Goal: Navigation & Orientation: Find specific page/section

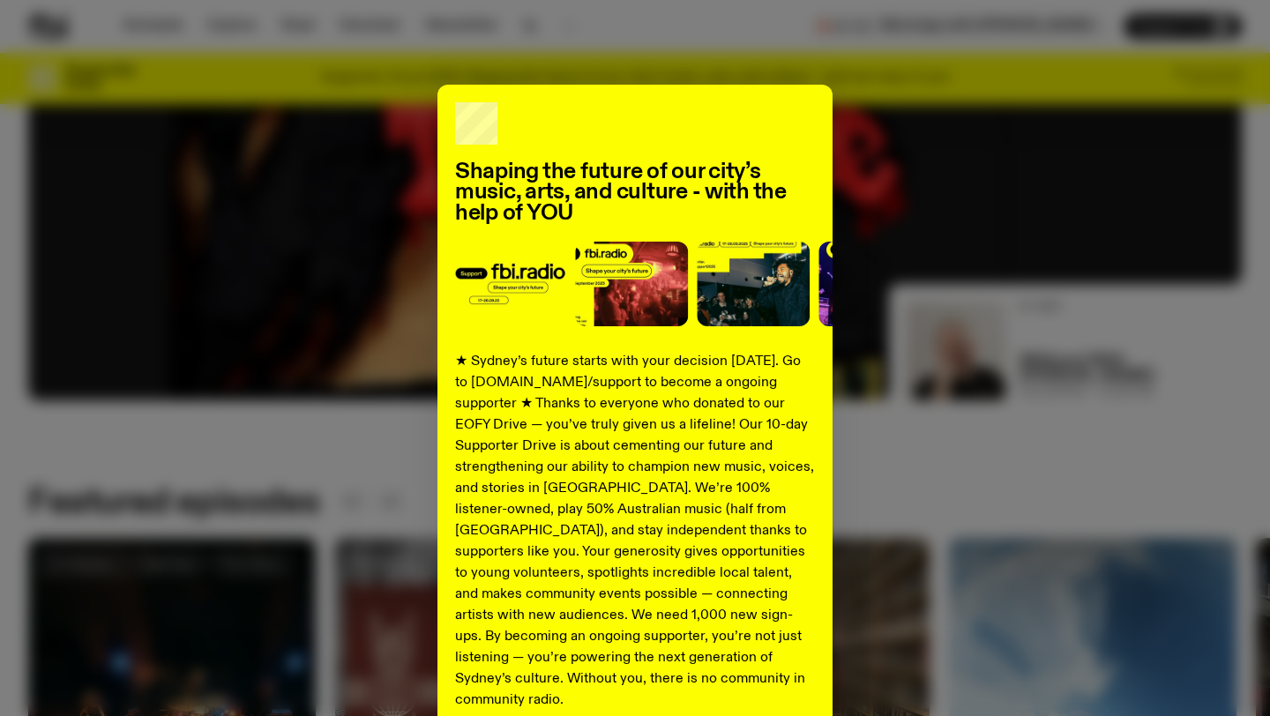
scroll to position [156, 0]
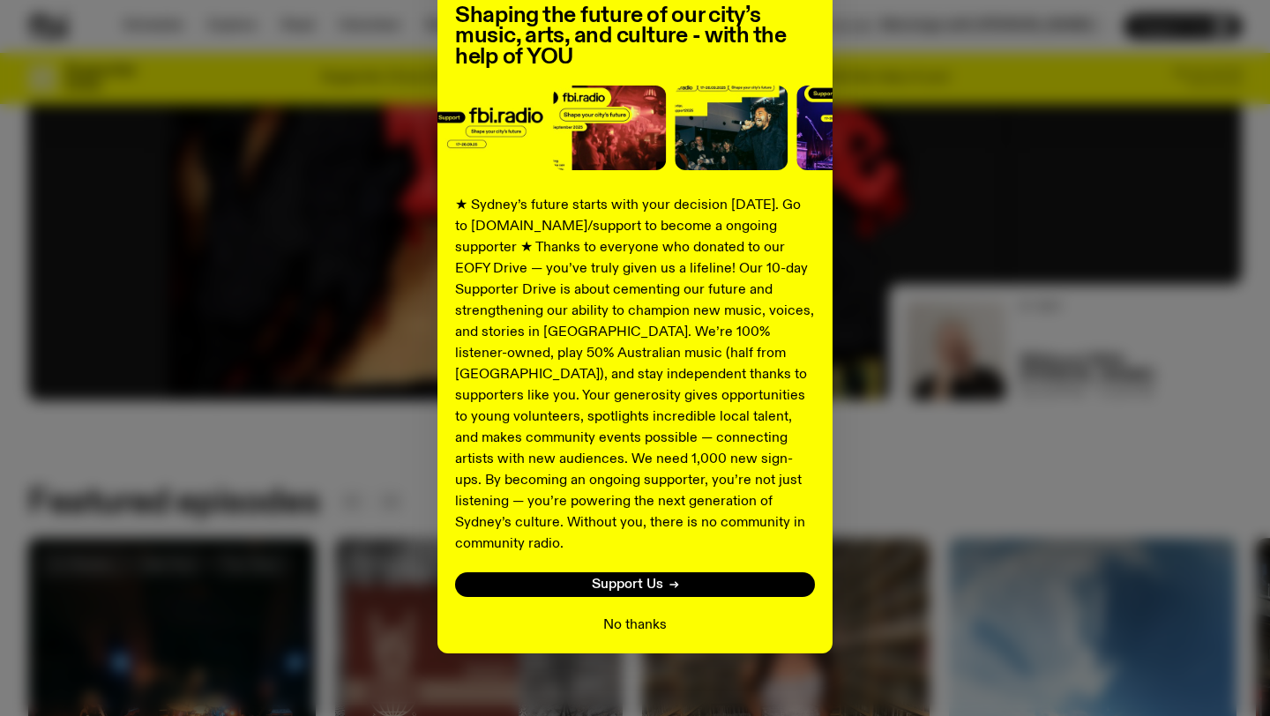
click at [636, 614] on button "No thanks" at bounding box center [634, 624] width 63 height 21
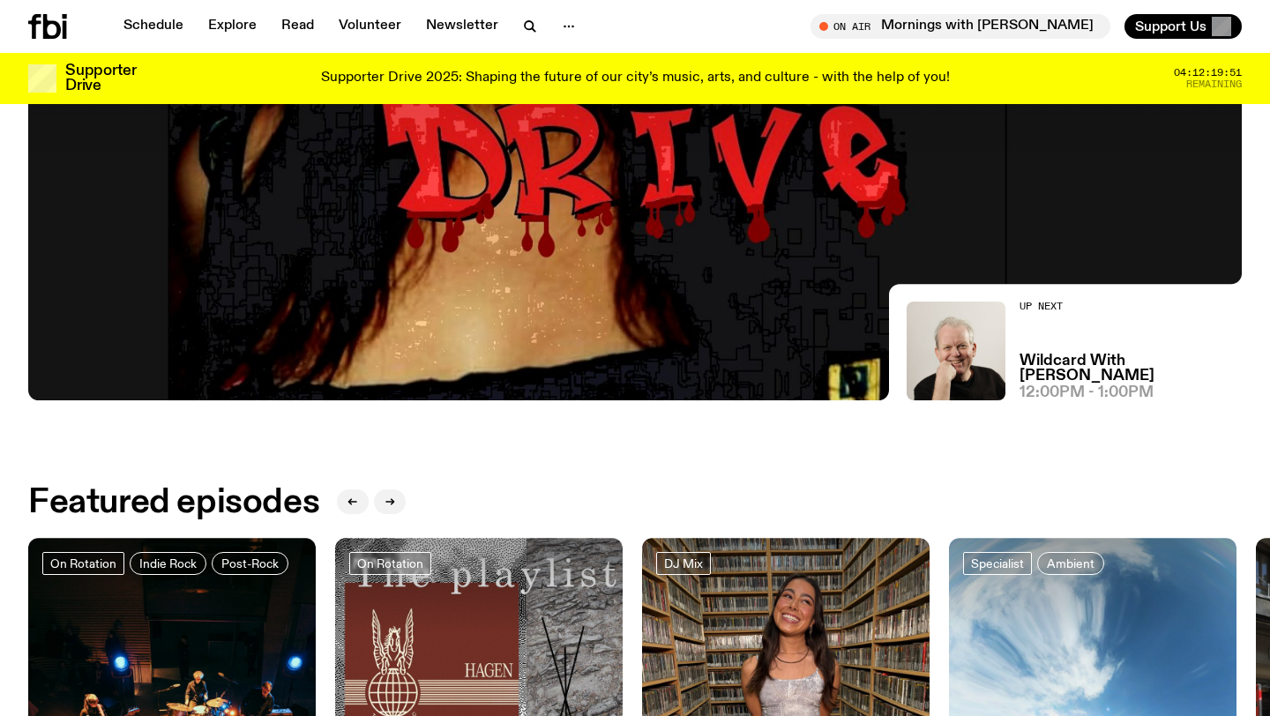
drag, startPoint x: 636, startPoint y: 602, endPoint x: 734, endPoint y: 295, distance: 322.0
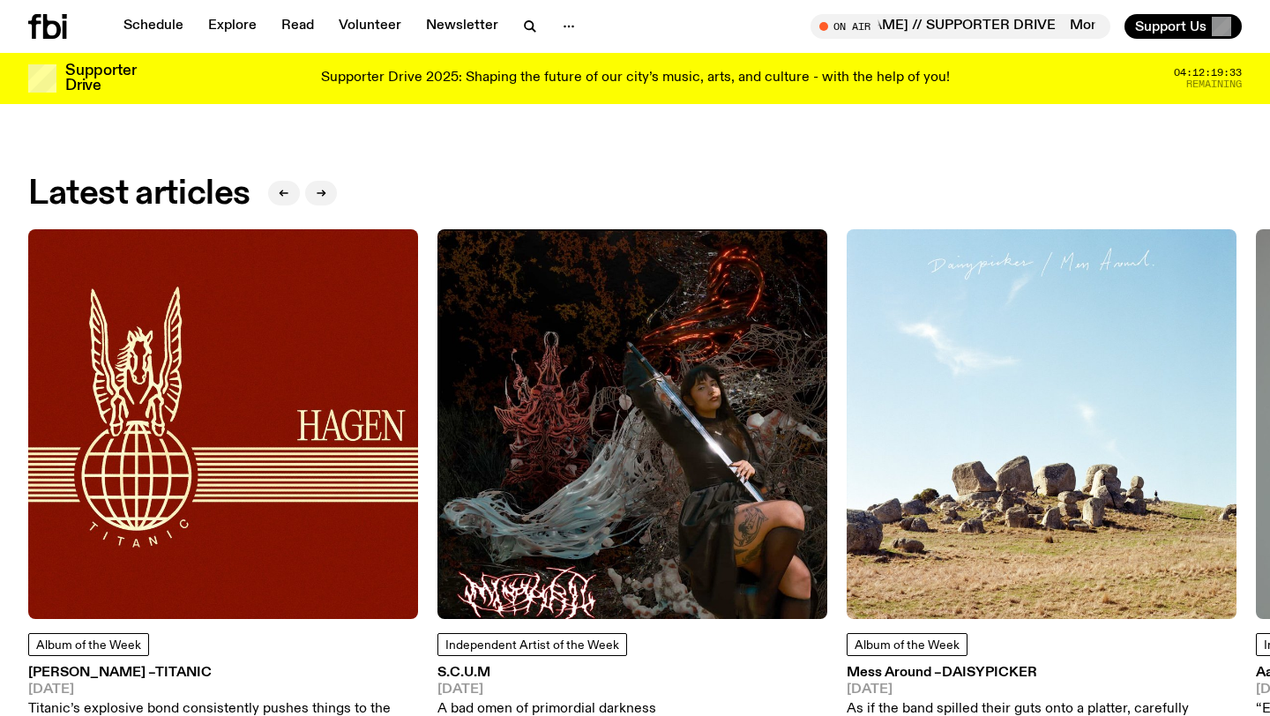
scroll to position [2030, 0]
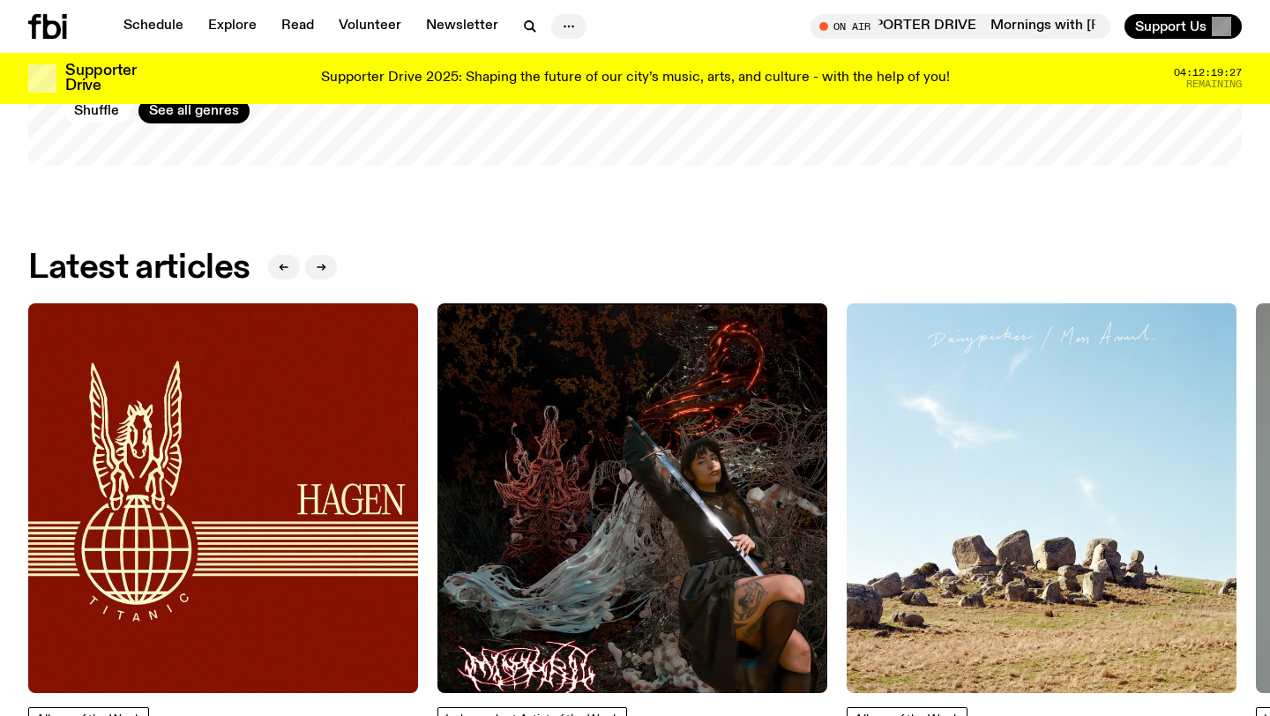
click at [563, 35] on icon "button" at bounding box center [568, 26] width 21 height 21
click at [239, 34] on link "Explore" at bounding box center [232, 26] width 70 height 25
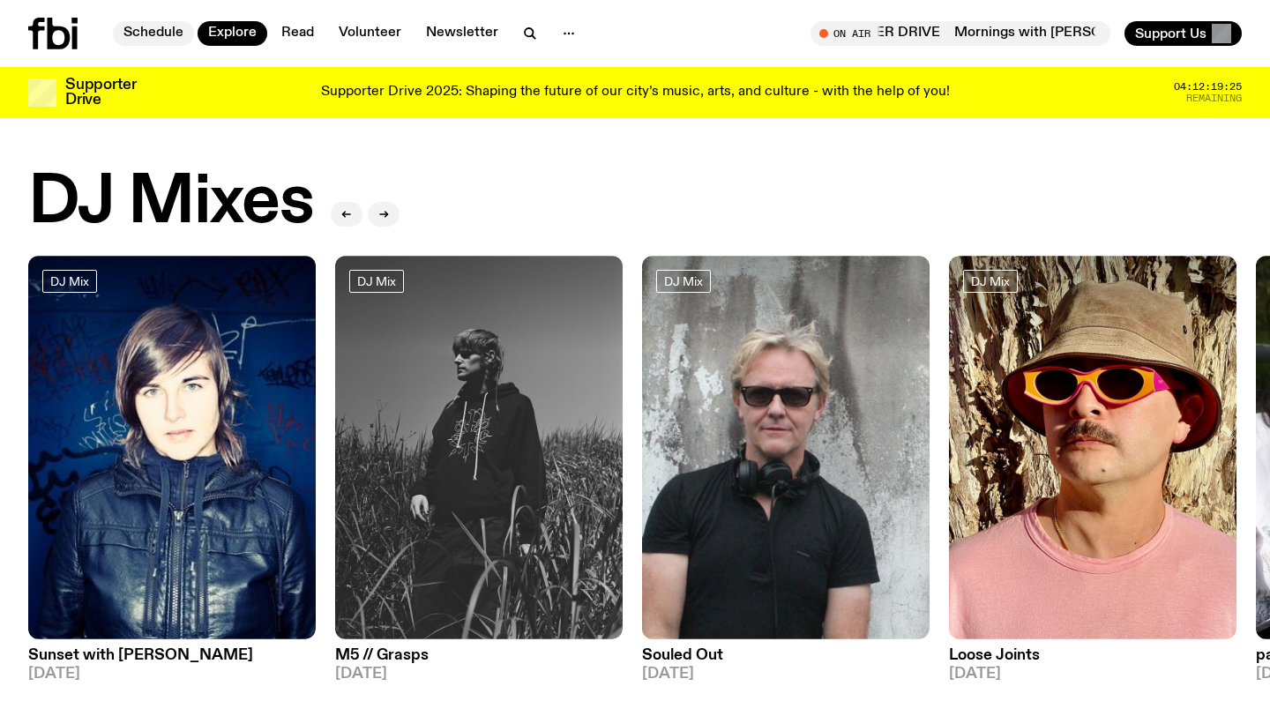
click at [177, 40] on link "Schedule" at bounding box center [153, 33] width 81 height 25
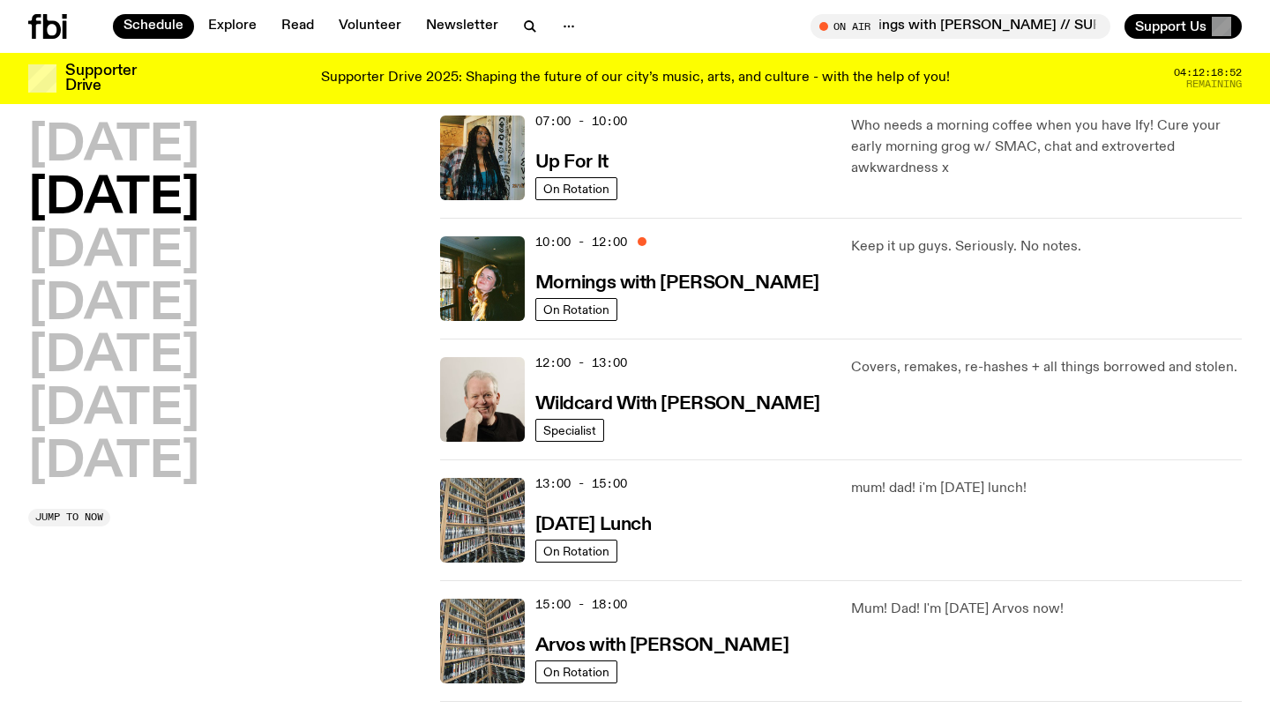
scroll to position [176, 0]
